Goal: Find contact information: Find contact information

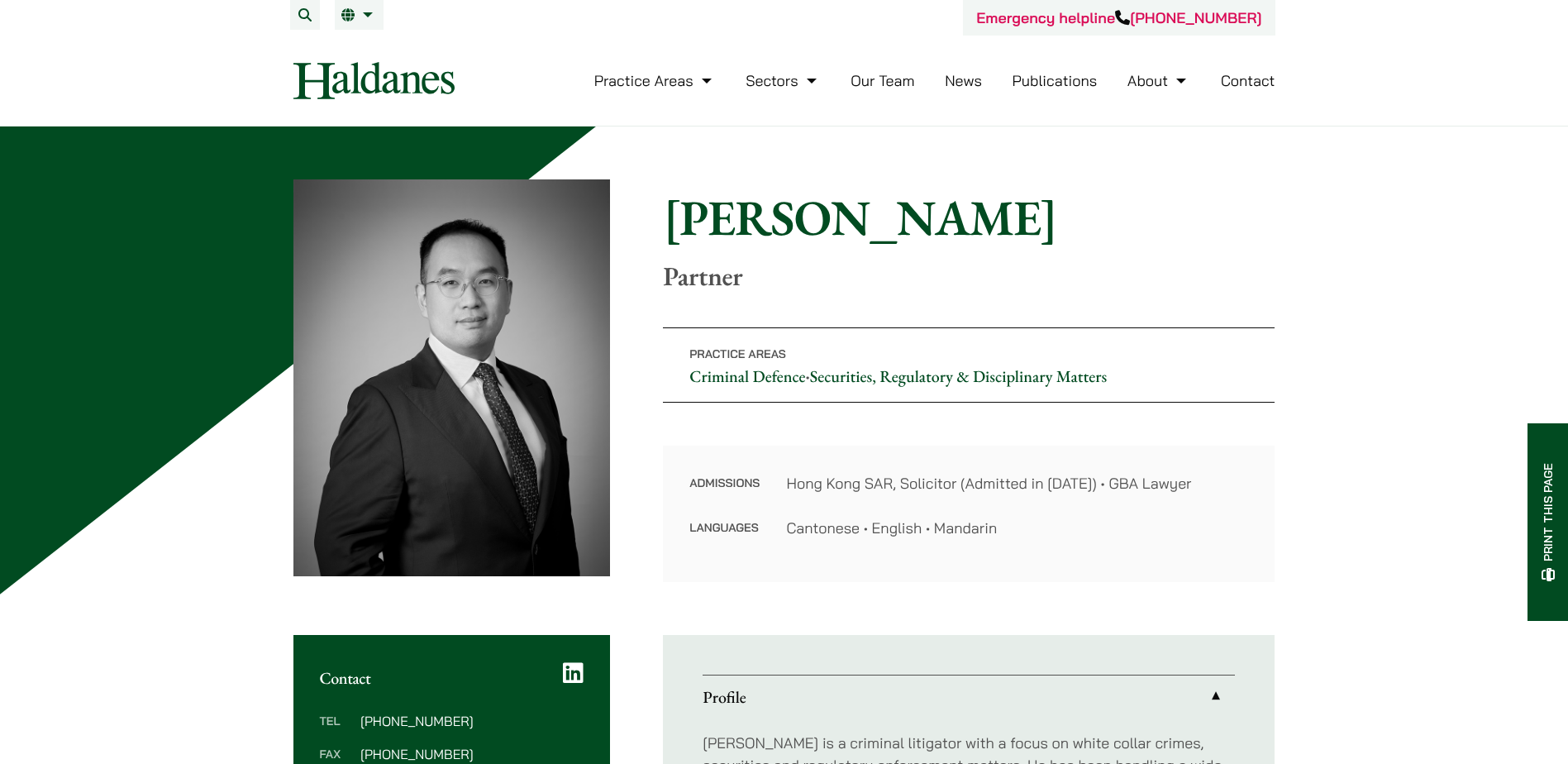
click at [394, 92] on img at bounding box center [374, 81] width 161 height 37
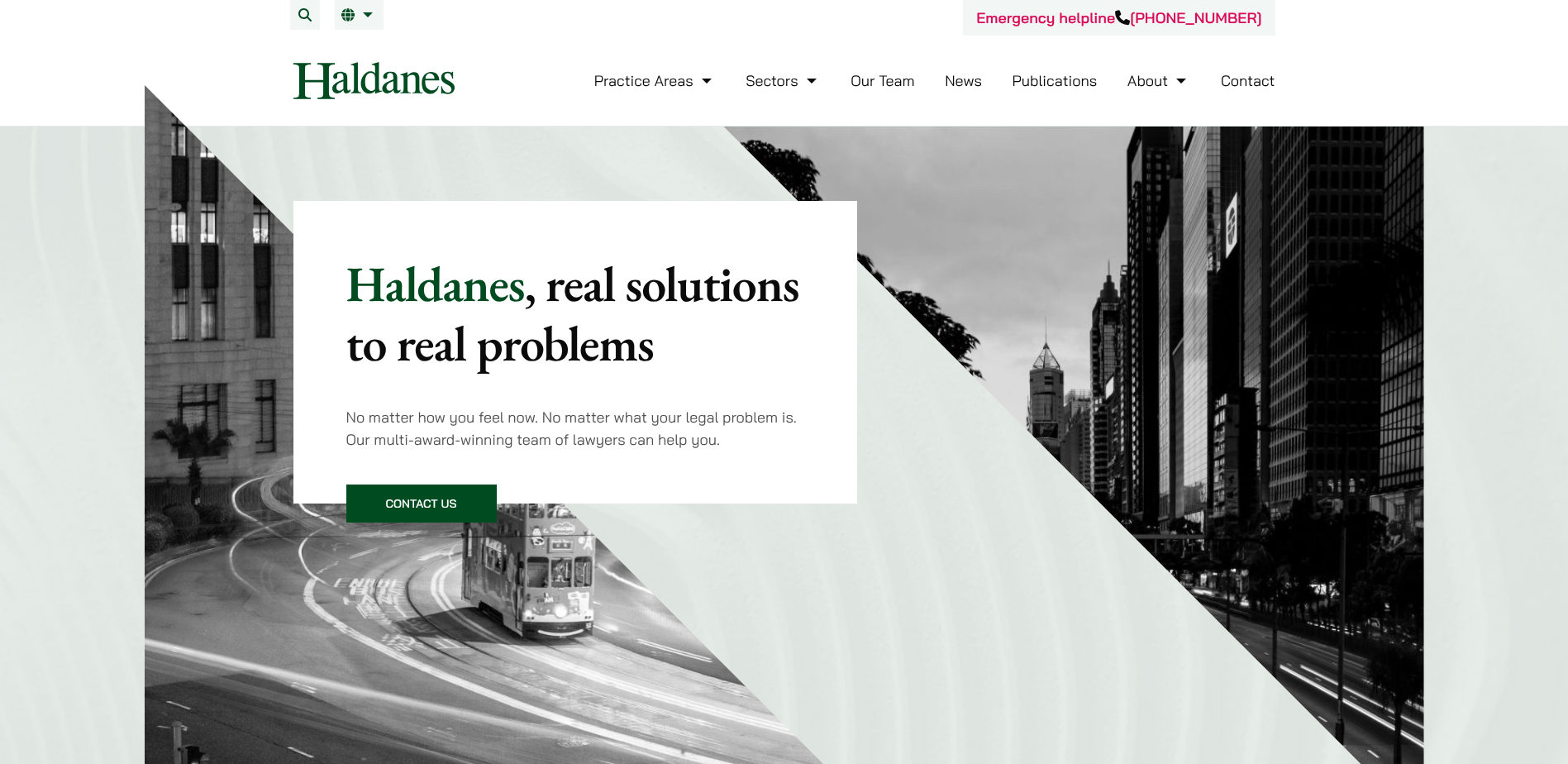
click at [443, 498] on link "Contact Us" at bounding box center [421, 503] width 150 height 38
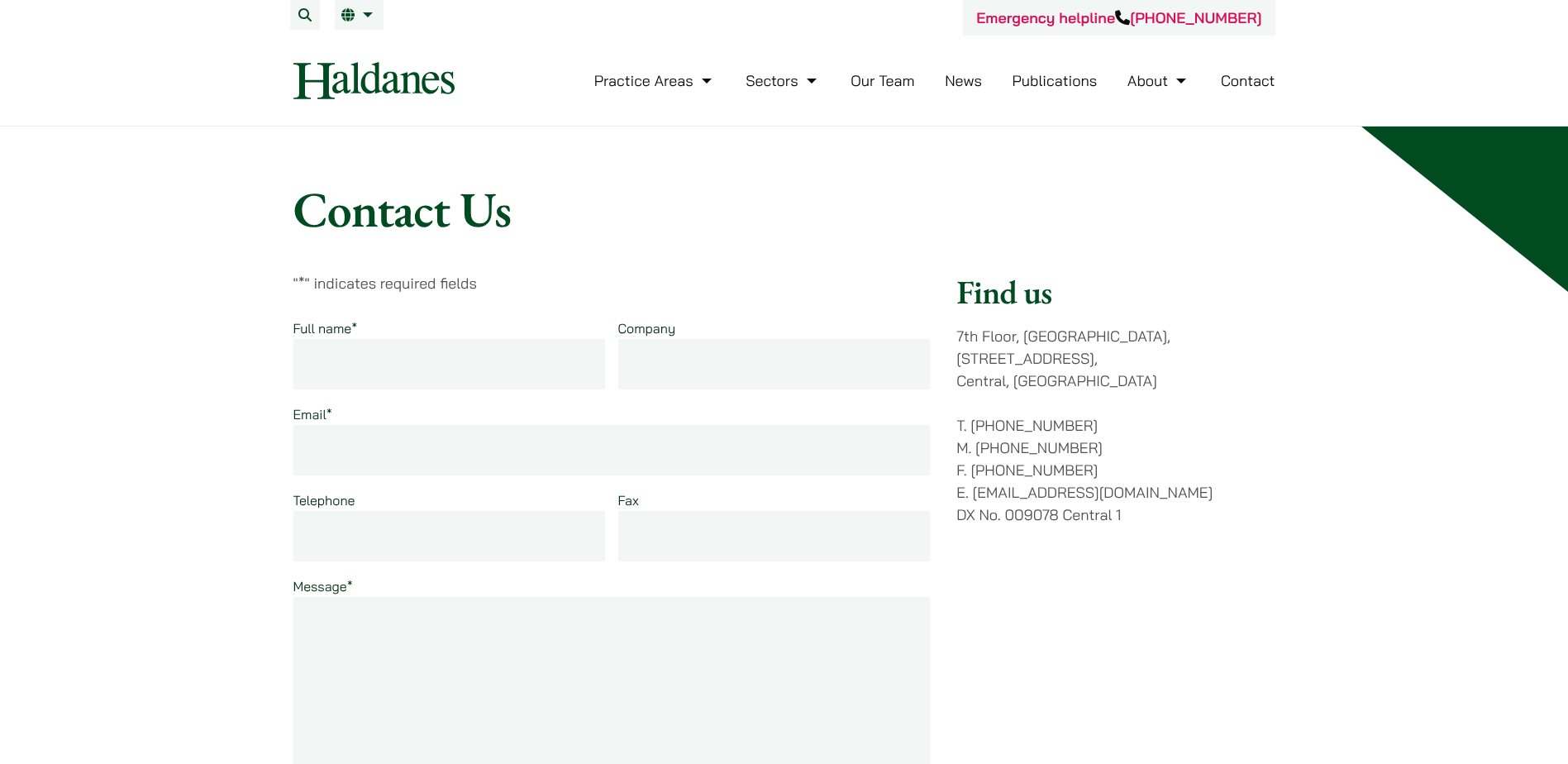
click at [373, 77] on img at bounding box center [374, 81] width 161 height 37
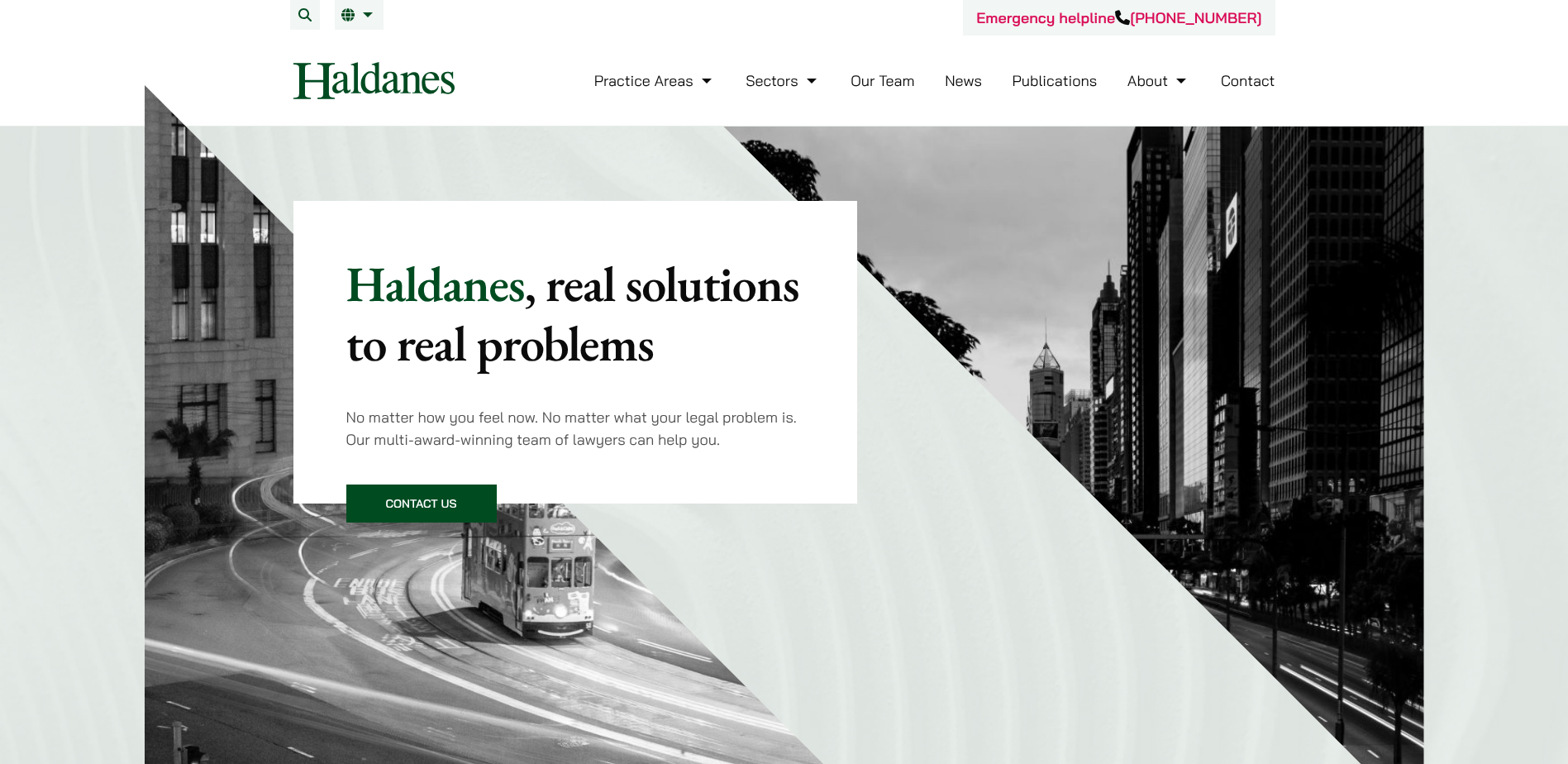
click at [880, 82] on link "Our Team" at bounding box center [882, 81] width 64 height 19
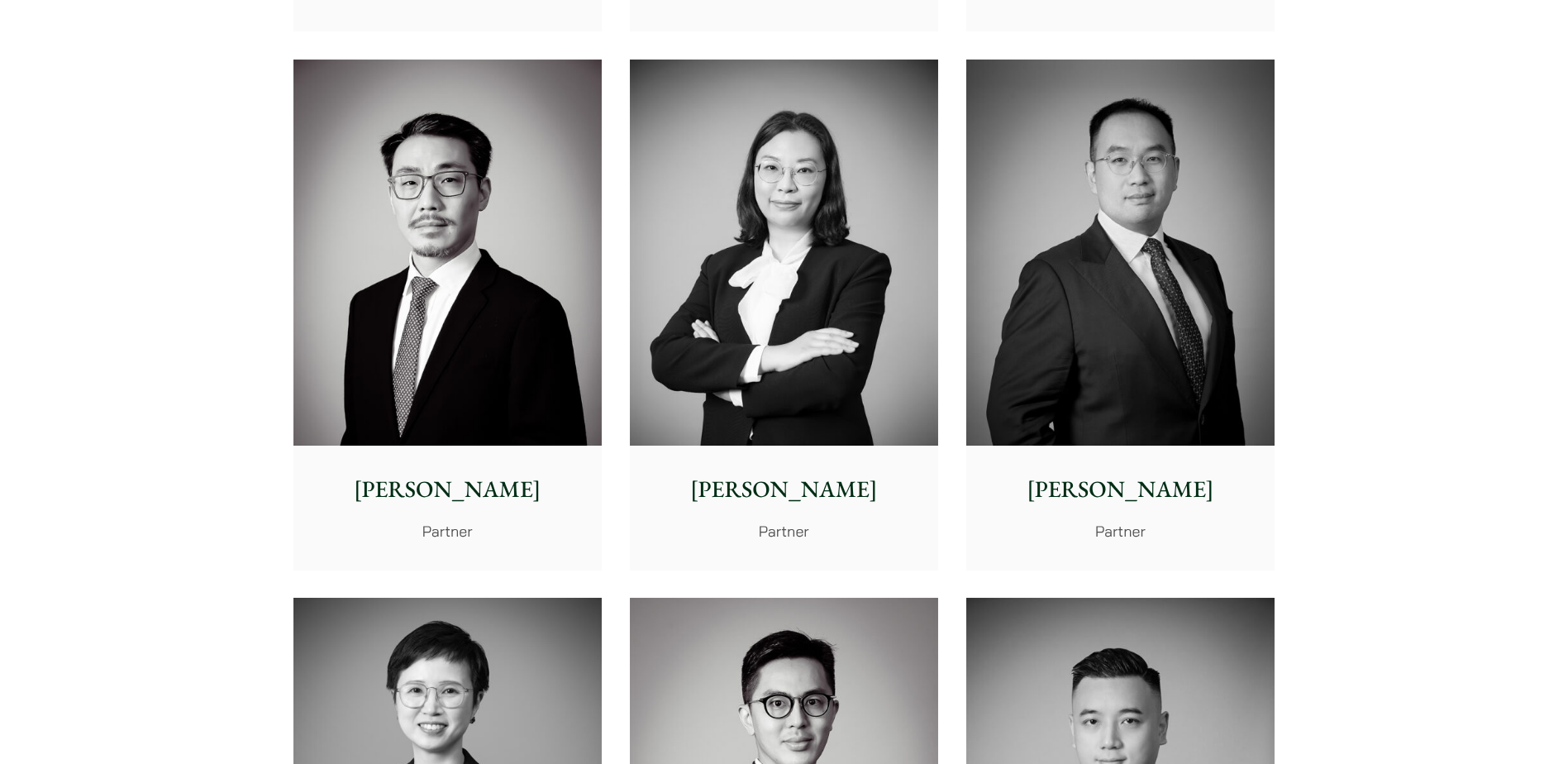
scroll to position [2977, 0]
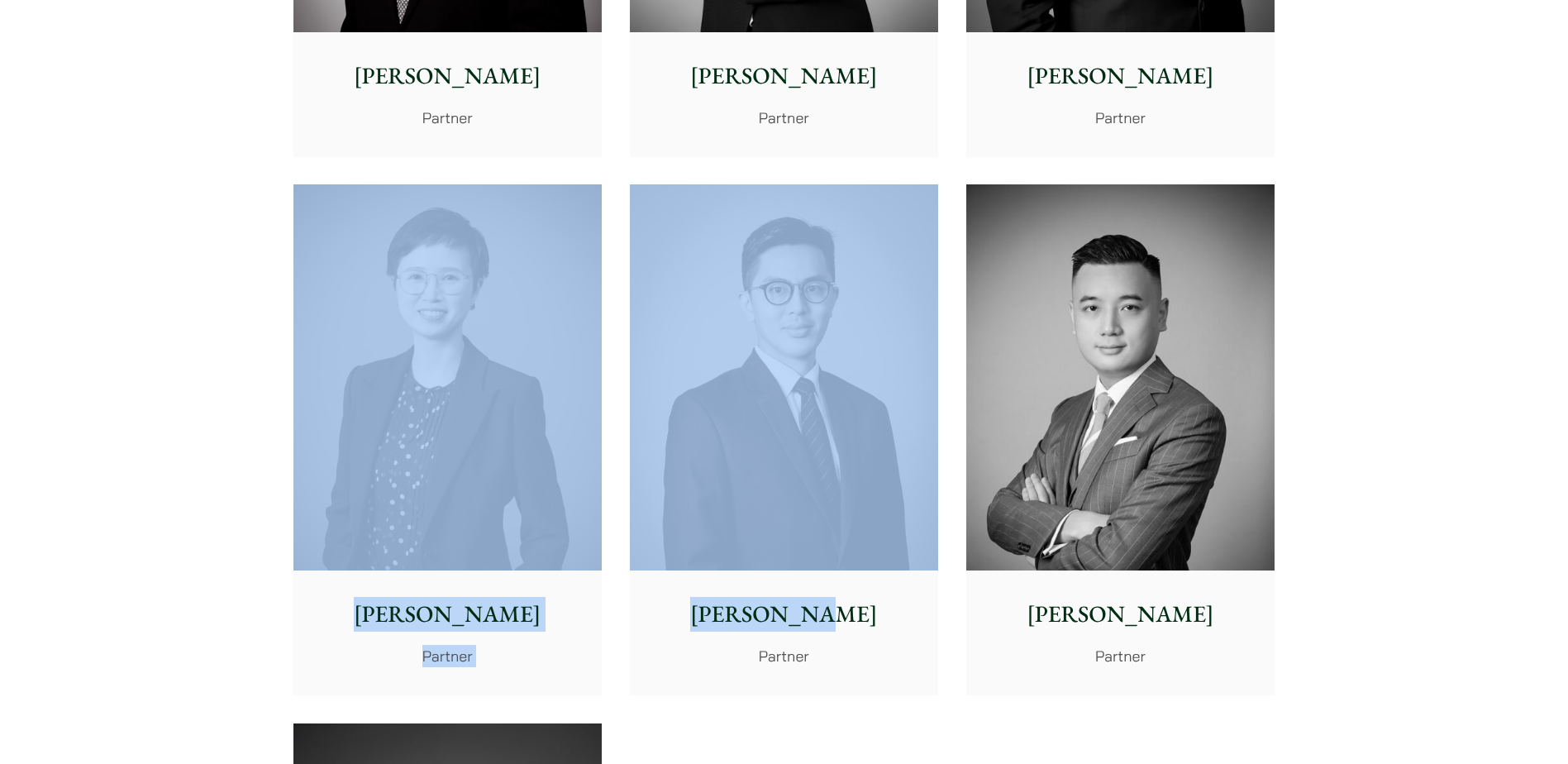
drag, startPoint x: 947, startPoint y: 577, endPoint x: 187, endPoint y: 346, distance: 794.3
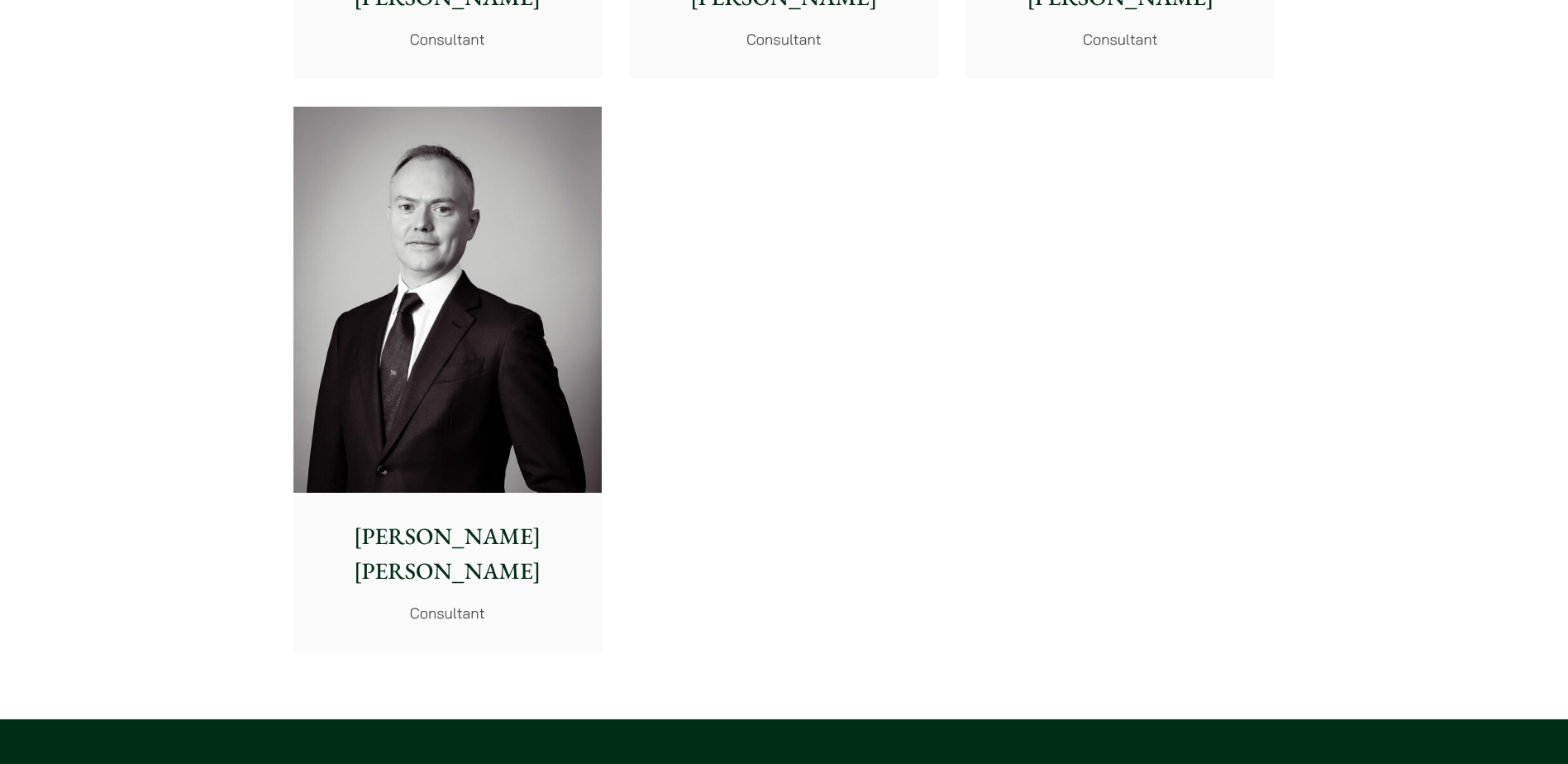
scroll to position [9188, 0]
